Goal: Task Accomplishment & Management: Manage account settings

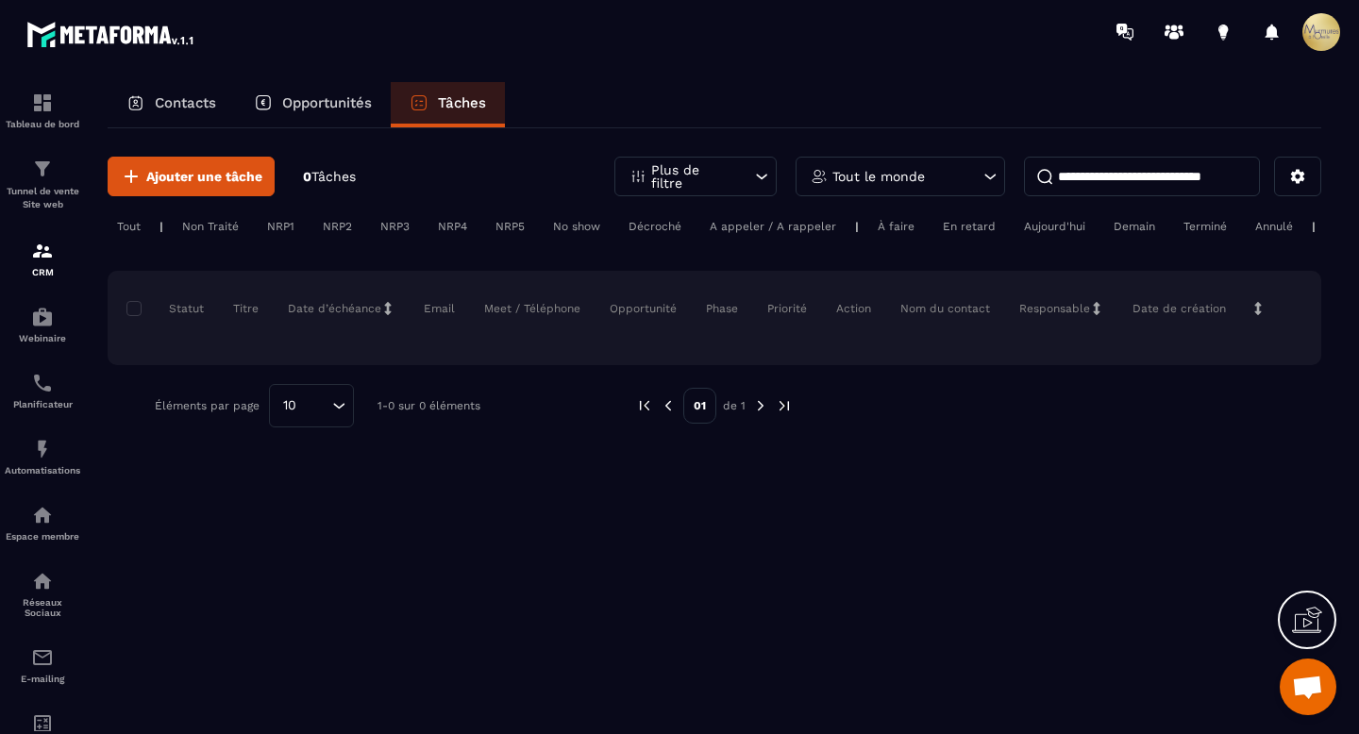
click at [208, 107] on p "Contacts" at bounding box center [185, 102] width 61 height 17
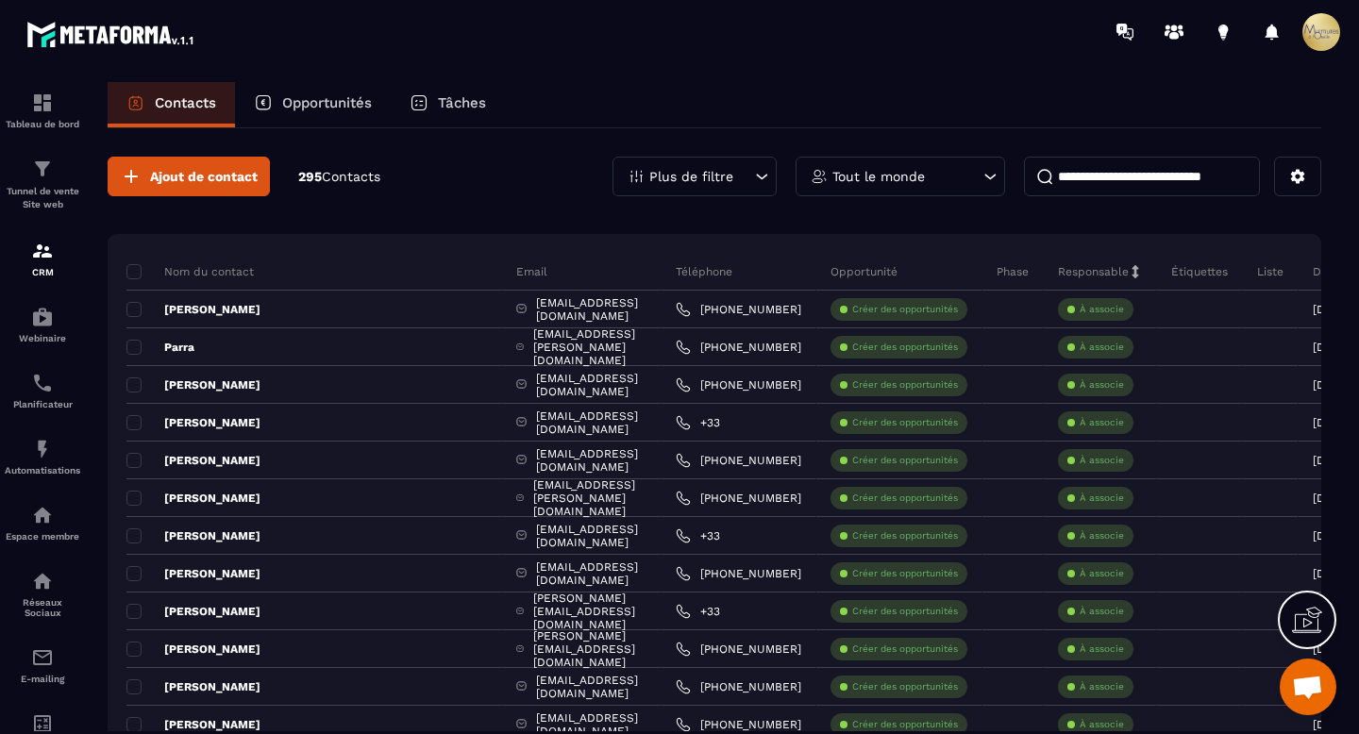
click at [337, 165] on div "Ajout de contact 295 Contacts" at bounding box center [244, 177] width 273 height 40
click at [341, 176] on span "Contacts" at bounding box center [351, 176] width 59 height 15
click at [1307, 179] on button at bounding box center [1297, 177] width 47 height 40
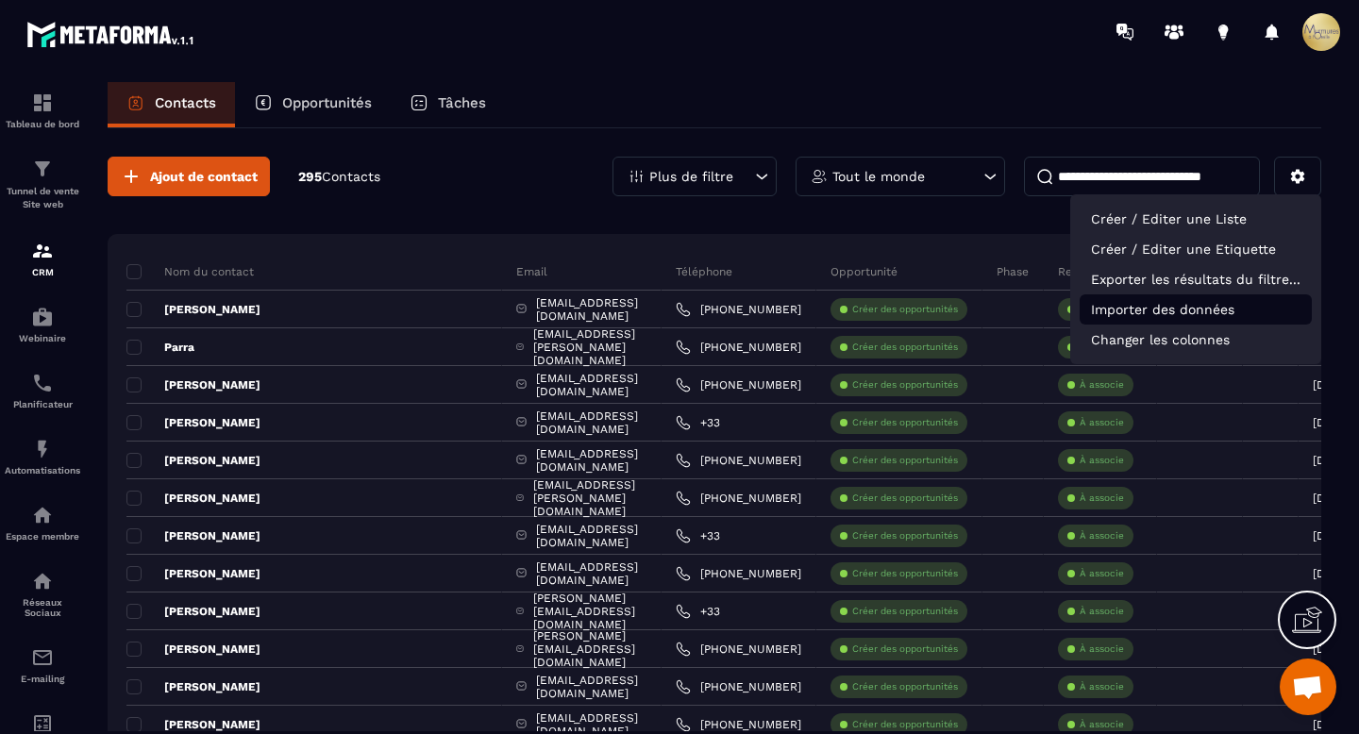
click at [1254, 310] on p "Importer des données" at bounding box center [1196, 309] width 232 height 30
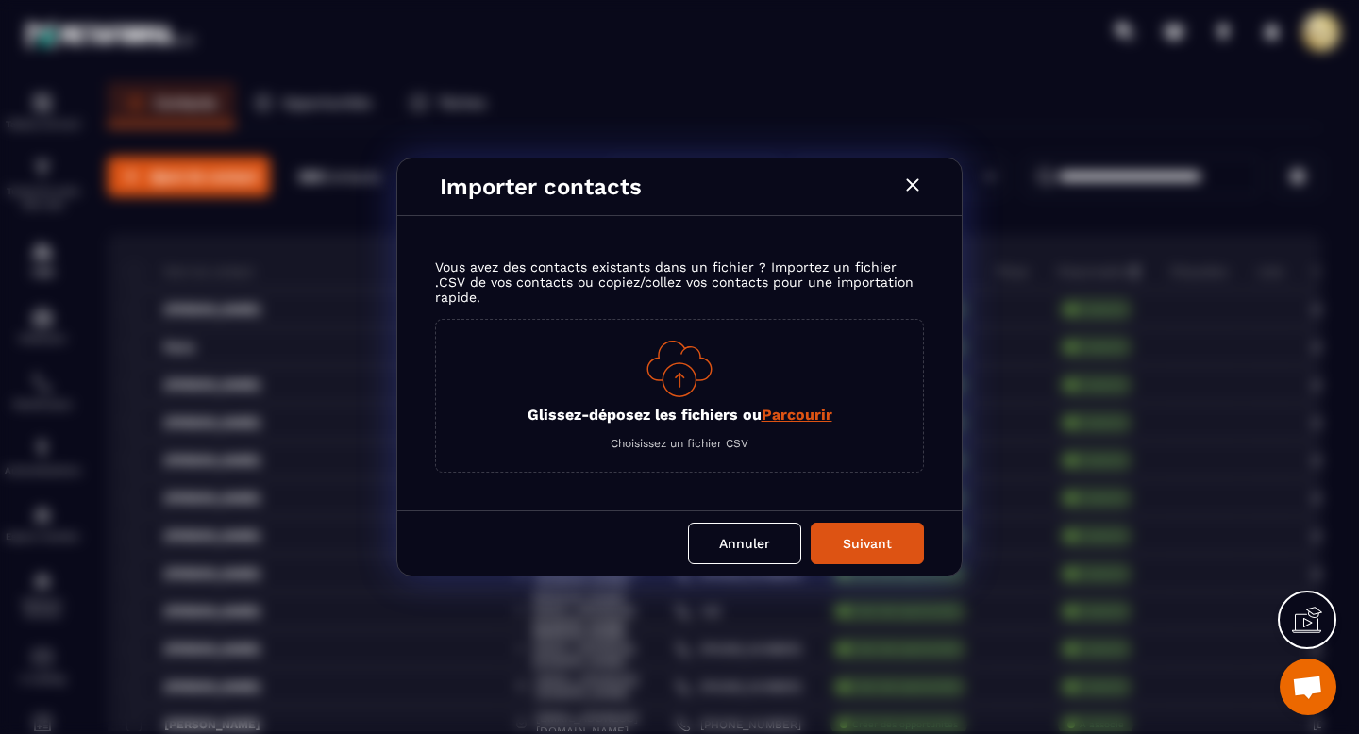
click at [797, 422] on span "Parcourir" at bounding box center [797, 415] width 71 height 18
click at [0, 0] on input "Glissez-déposez les fichiers ou Parcourir" at bounding box center [0, 0] width 0 height 0
click at [737, 553] on button "Annuler" at bounding box center [744, 544] width 113 height 42
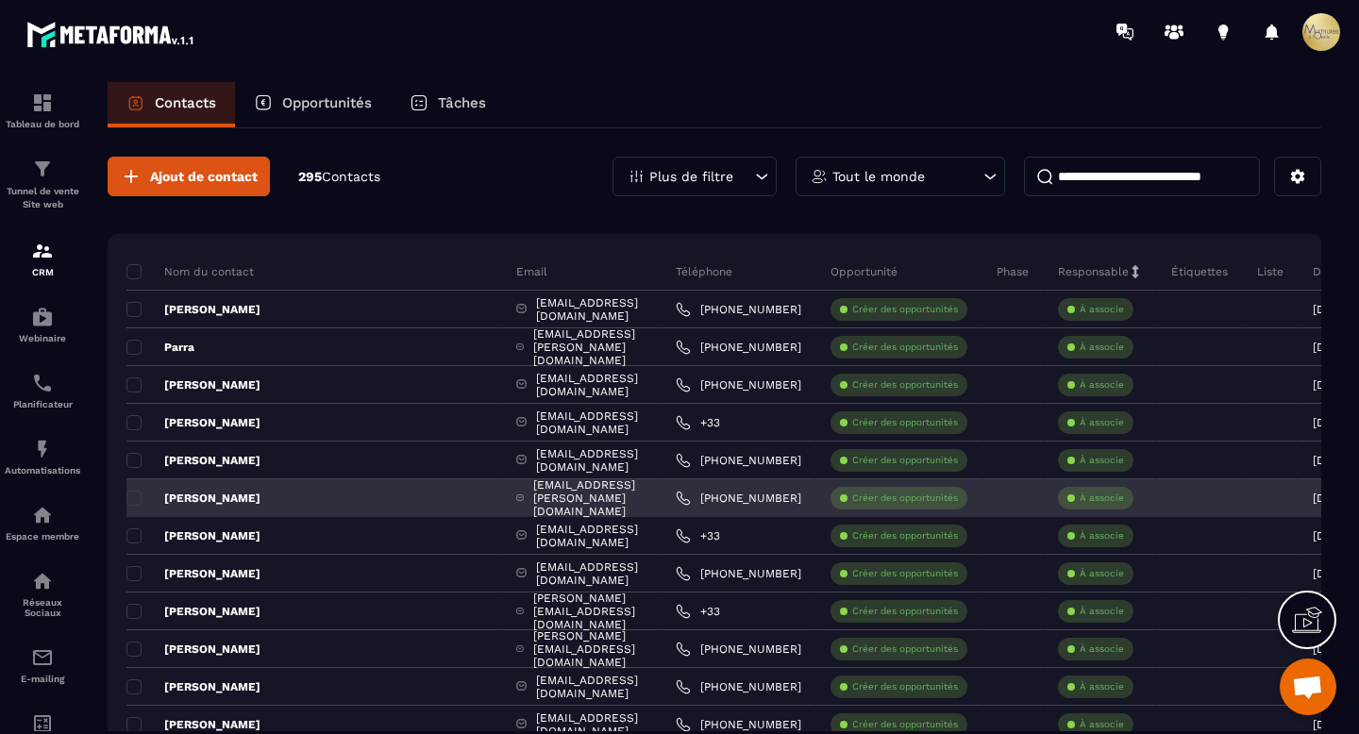
click at [200, 496] on p "[PERSON_NAME]" at bounding box center [193, 498] width 134 height 15
